Goal: Transaction & Acquisition: Purchase product/service

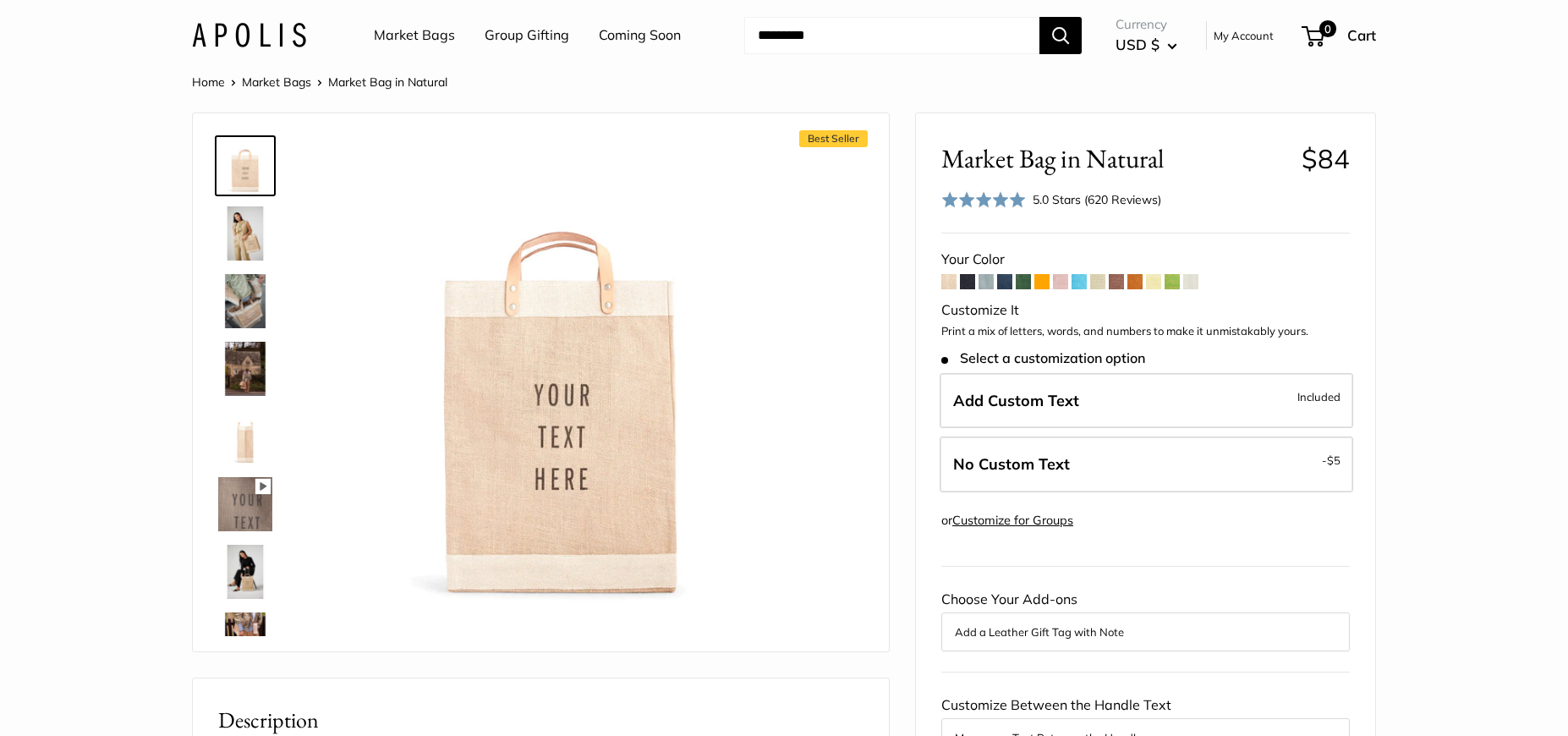
click at [249, 313] on img at bounding box center [245, 301] width 54 height 54
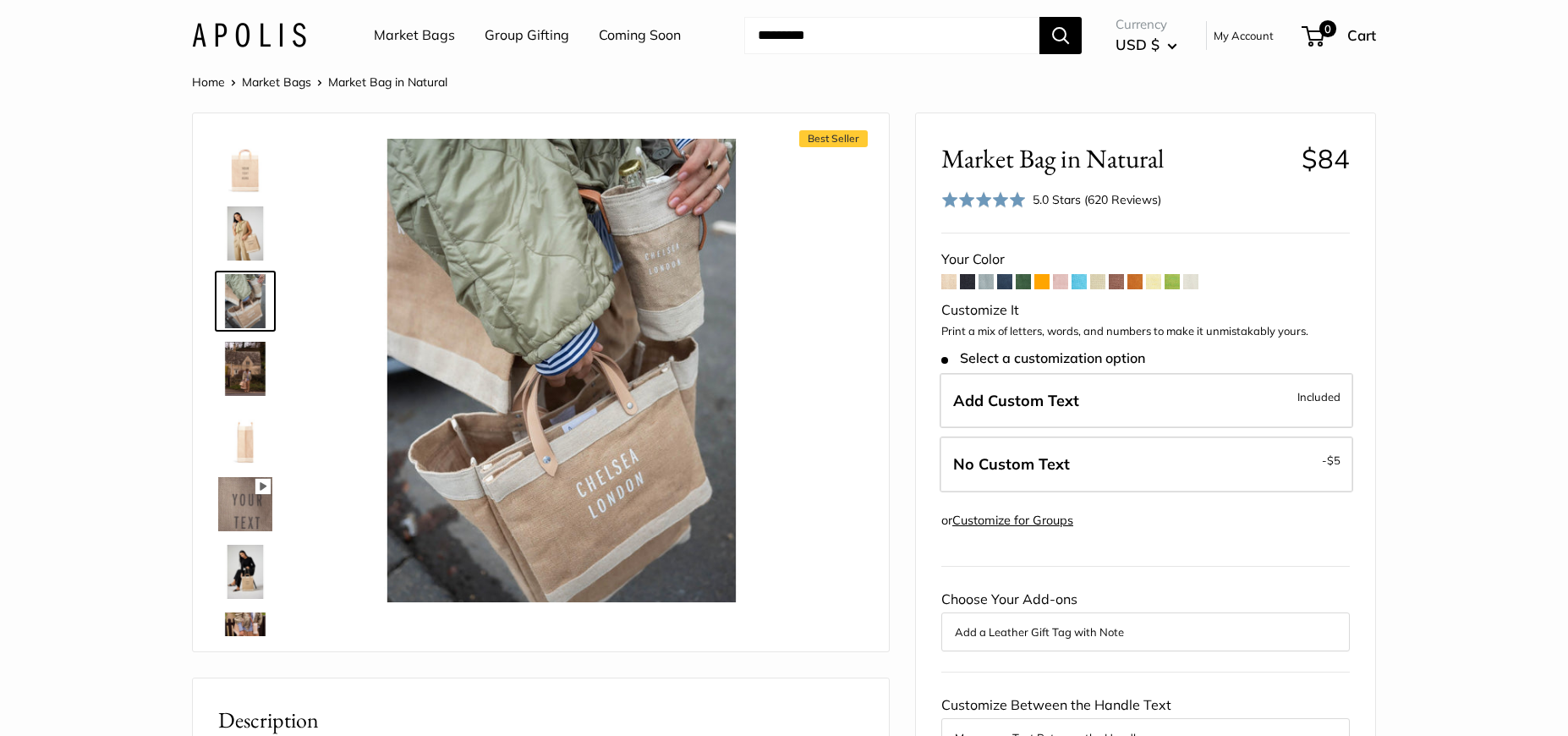
click at [416, 36] on link "Market Bags" at bounding box center [414, 35] width 82 height 25
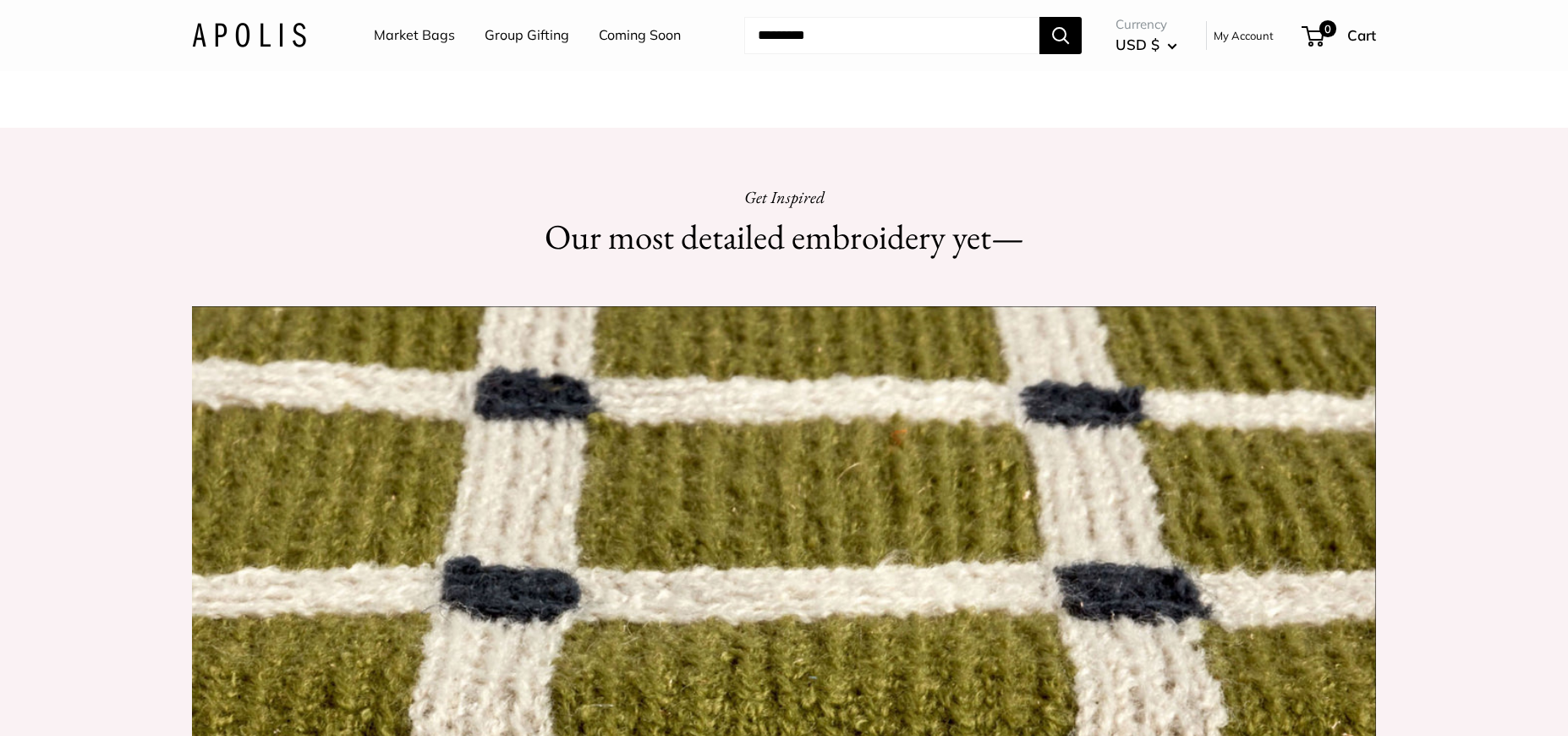
scroll to position [1512, 0]
click at [628, 22] on h3 "Leather handles and metal rivets" at bounding box center [627, 5] width 271 height 33
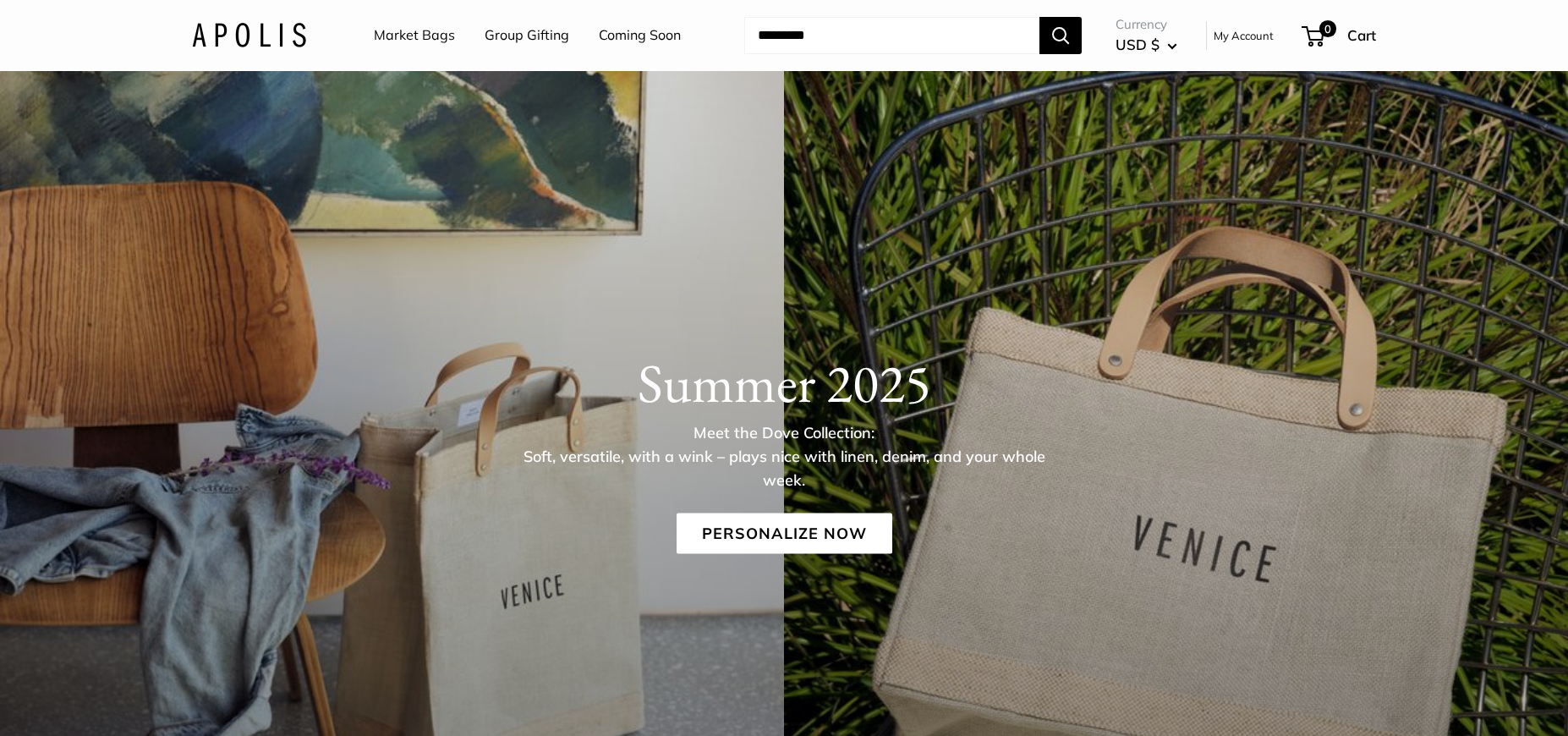
scroll to position [67, 0]
click at [784, 529] on link "Personalize Now" at bounding box center [784, 532] width 216 height 40
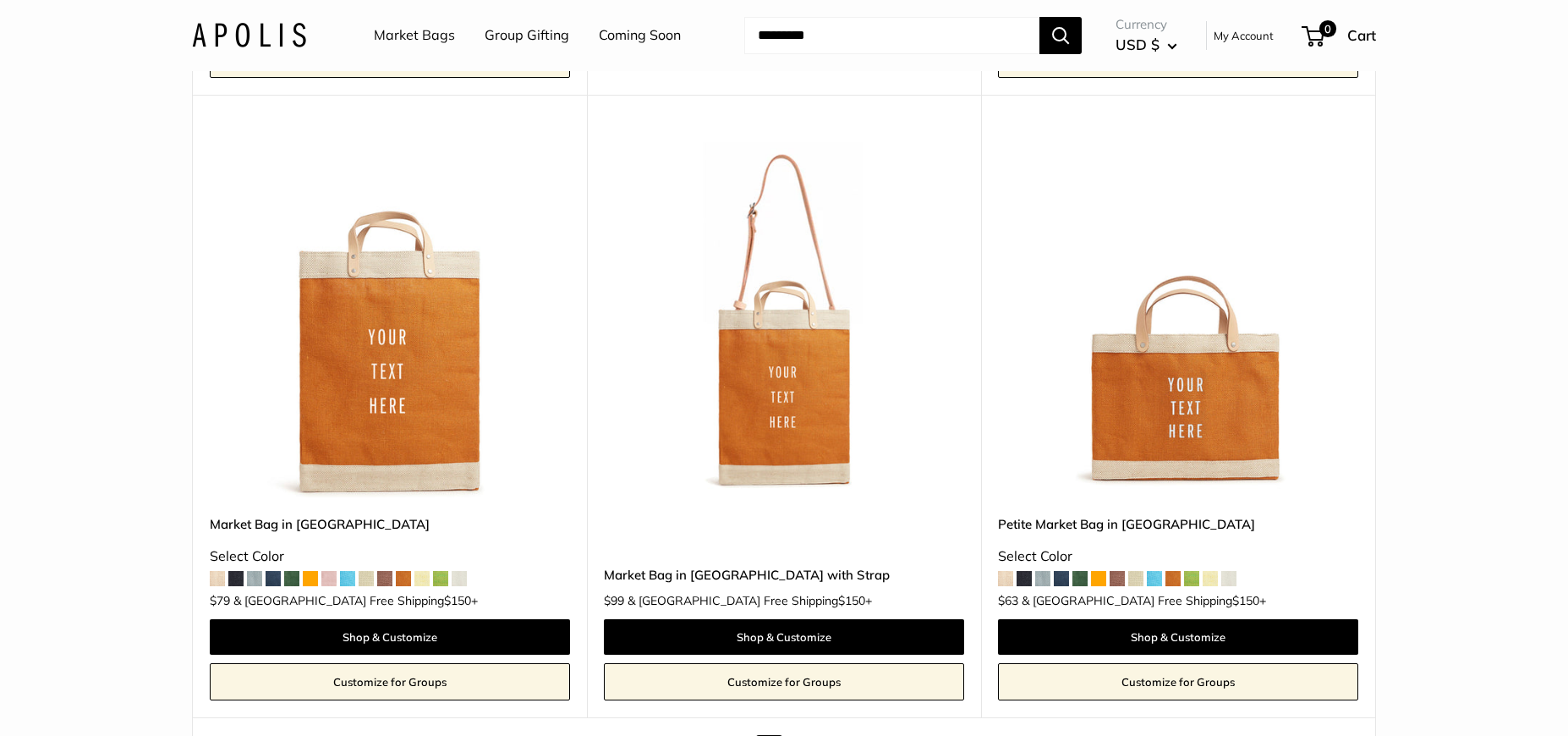
scroll to position [9673, 0]
